Goal: Task Accomplishment & Management: Use online tool/utility

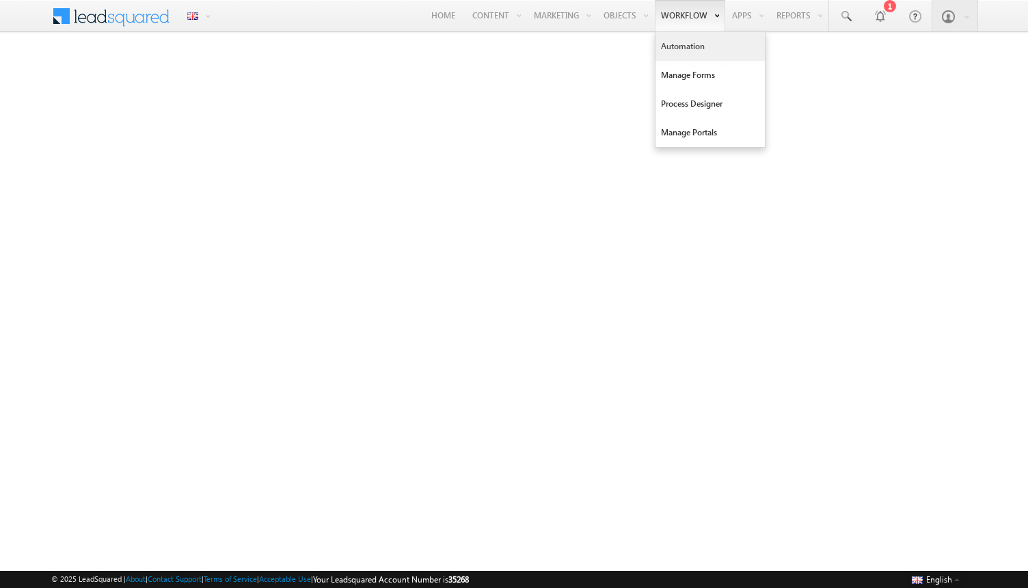
click at [683, 46] on link "Automation" at bounding box center [710, 46] width 109 height 29
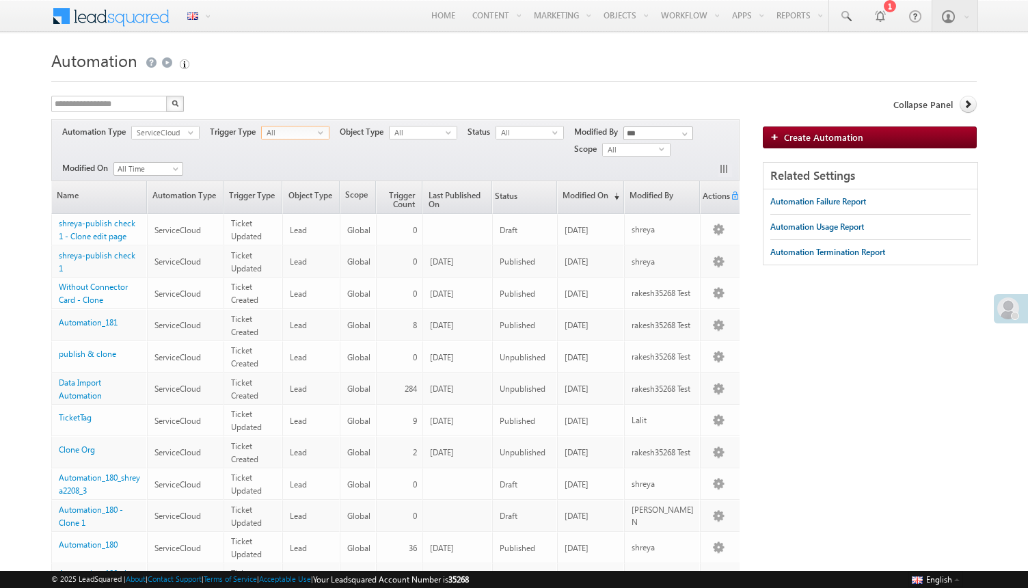
click at [286, 136] on span "All" at bounding box center [290, 133] width 56 height 12
click at [228, 153] on div "**********" at bounding box center [395, 150] width 689 height 62
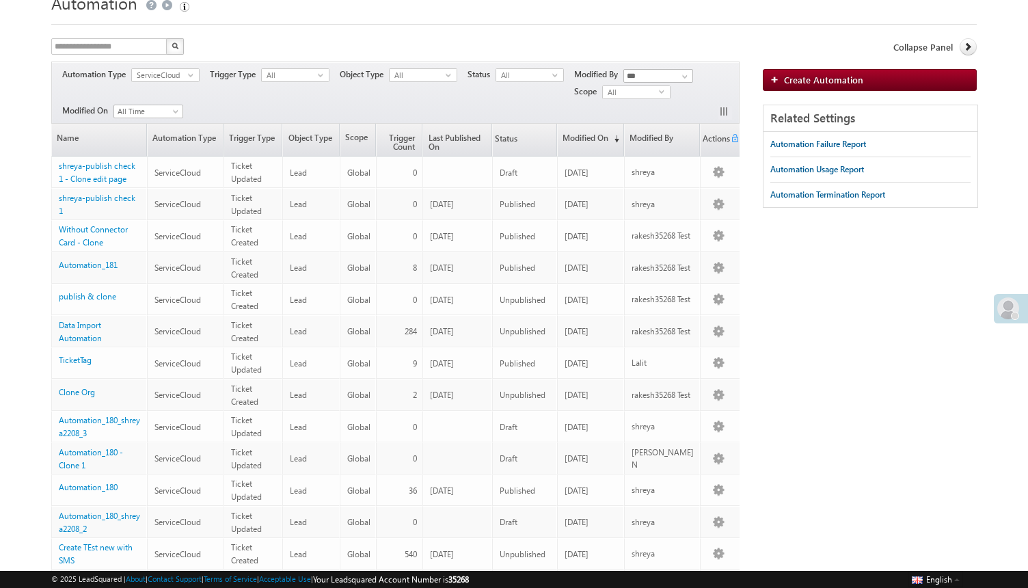
scroll to position [59, 0]
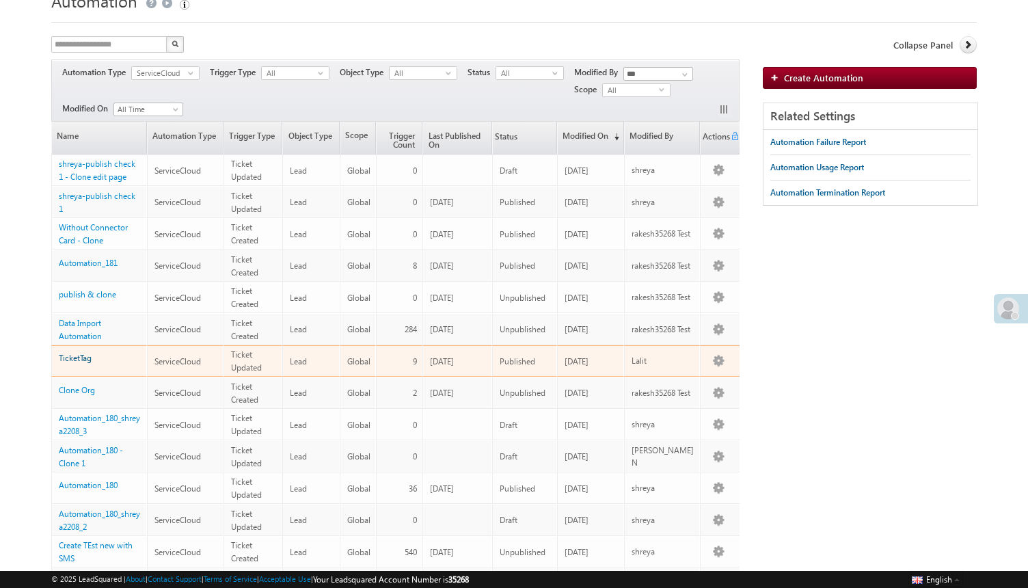
click at [81, 353] on link "TicketTag" at bounding box center [75, 358] width 33 height 10
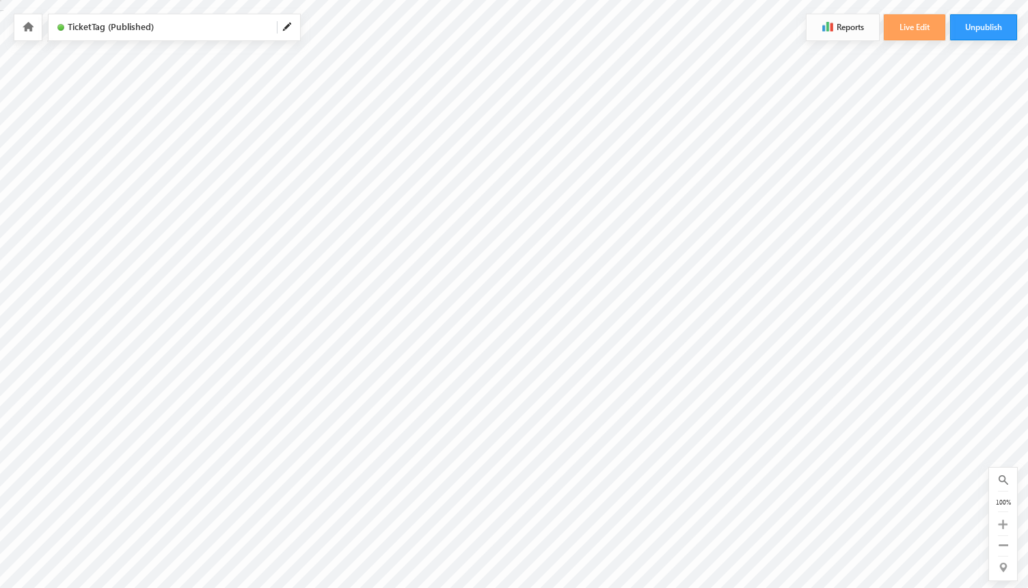
click at [828, 34] on button "Reports" at bounding box center [843, 27] width 72 height 26
